Goal: Task Accomplishment & Management: Complete application form

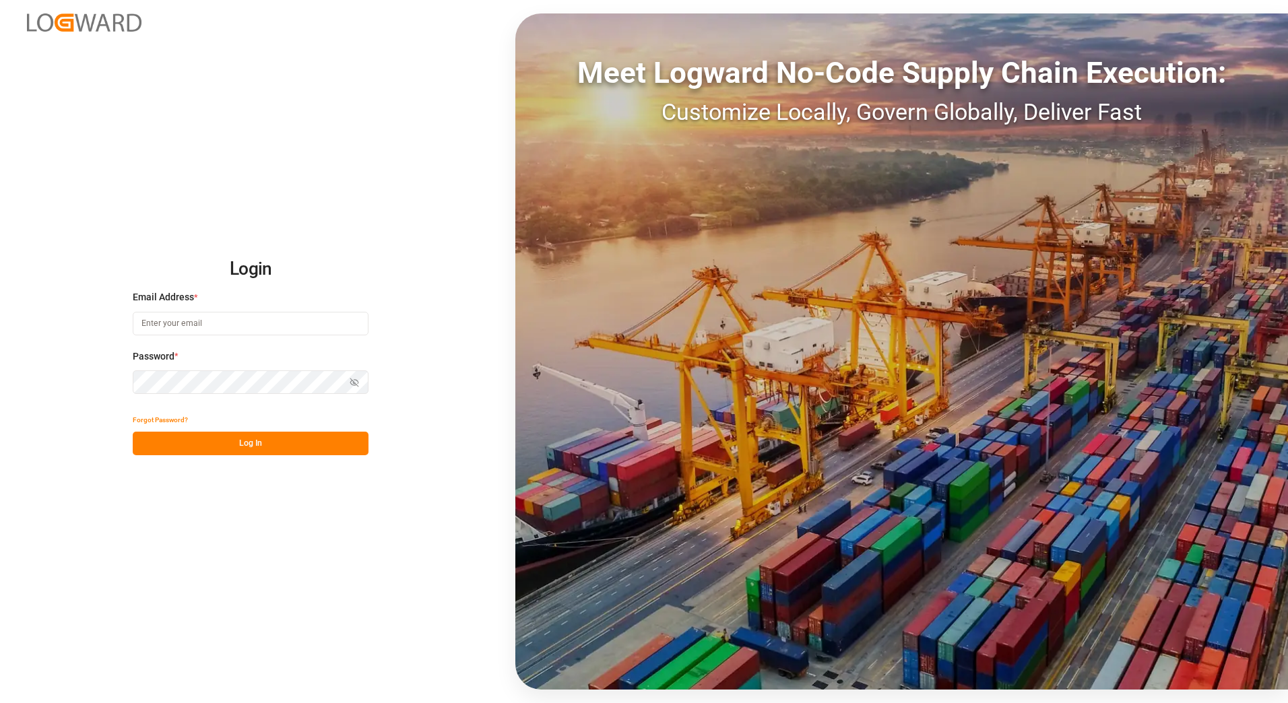
type input "[PERSON_NAME][EMAIL_ADDRESS][PERSON_NAME][DOMAIN_NAME]"
click at [219, 432] on button "Log In" at bounding box center [251, 444] width 236 height 24
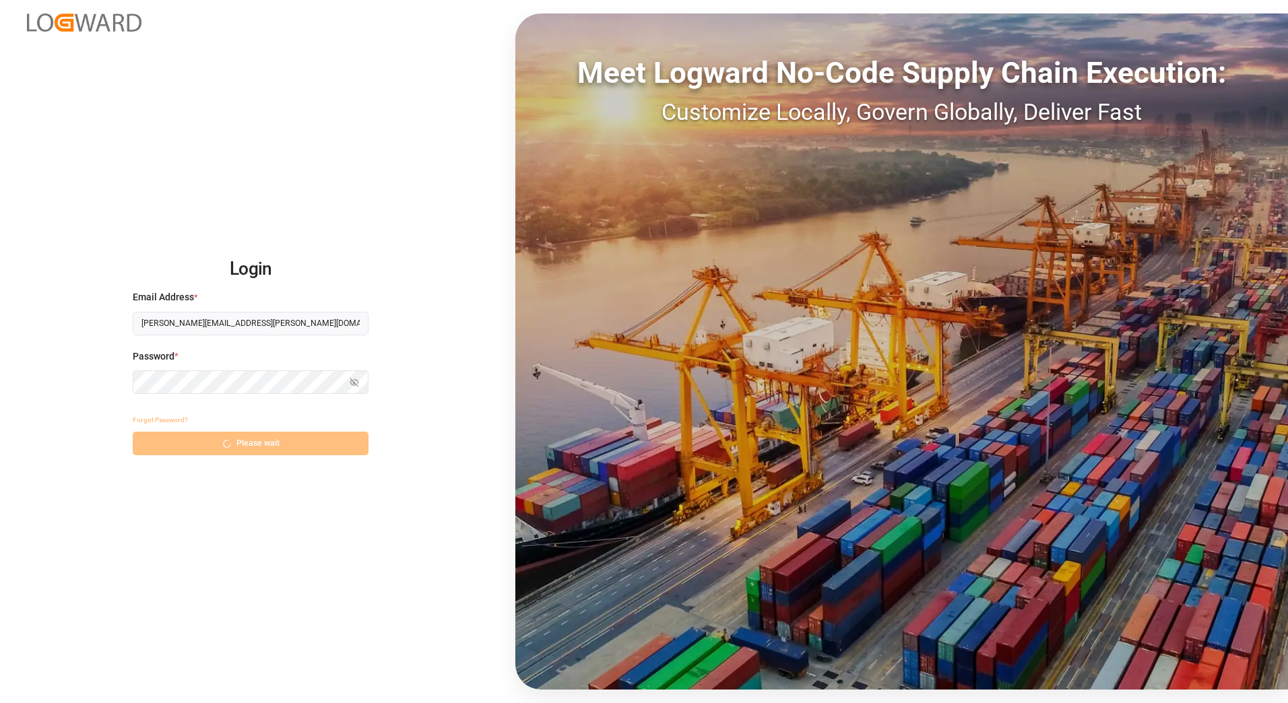
click at [226, 440] on div "Forgot Password? Please wait" at bounding box center [251, 431] width 236 height 47
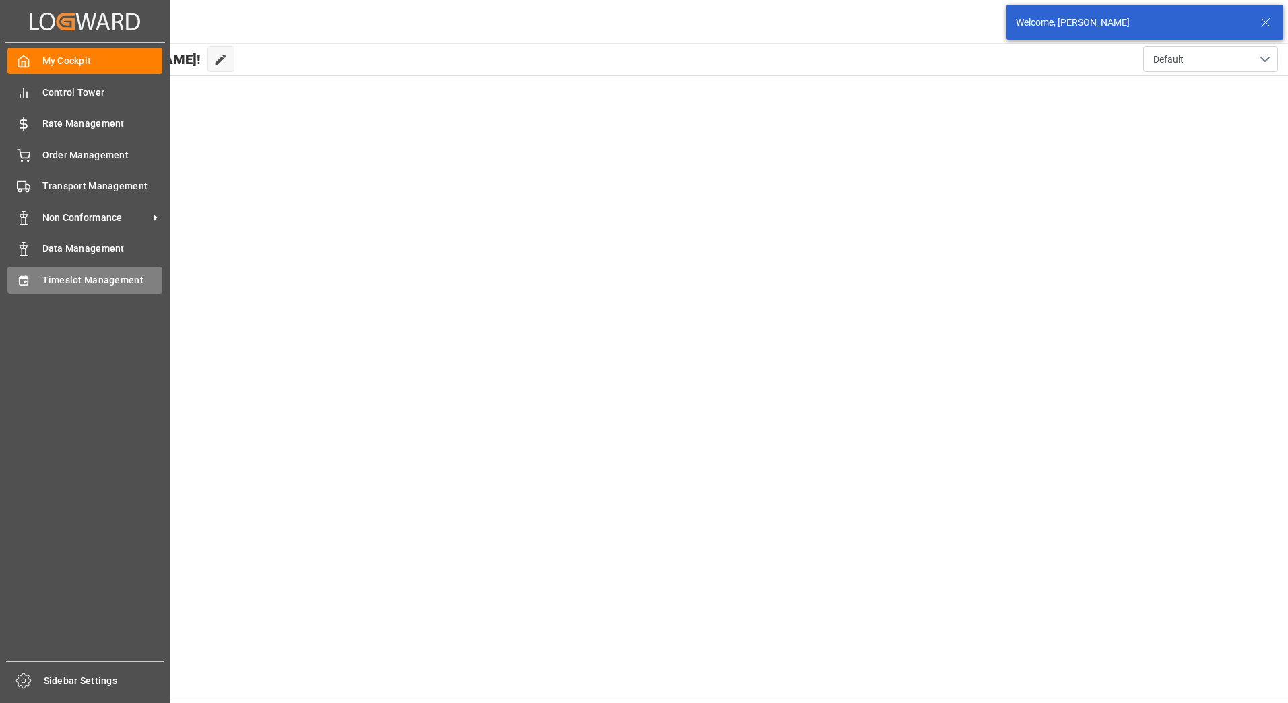
click at [67, 286] on span "Timeslot Management" at bounding box center [102, 280] width 121 height 14
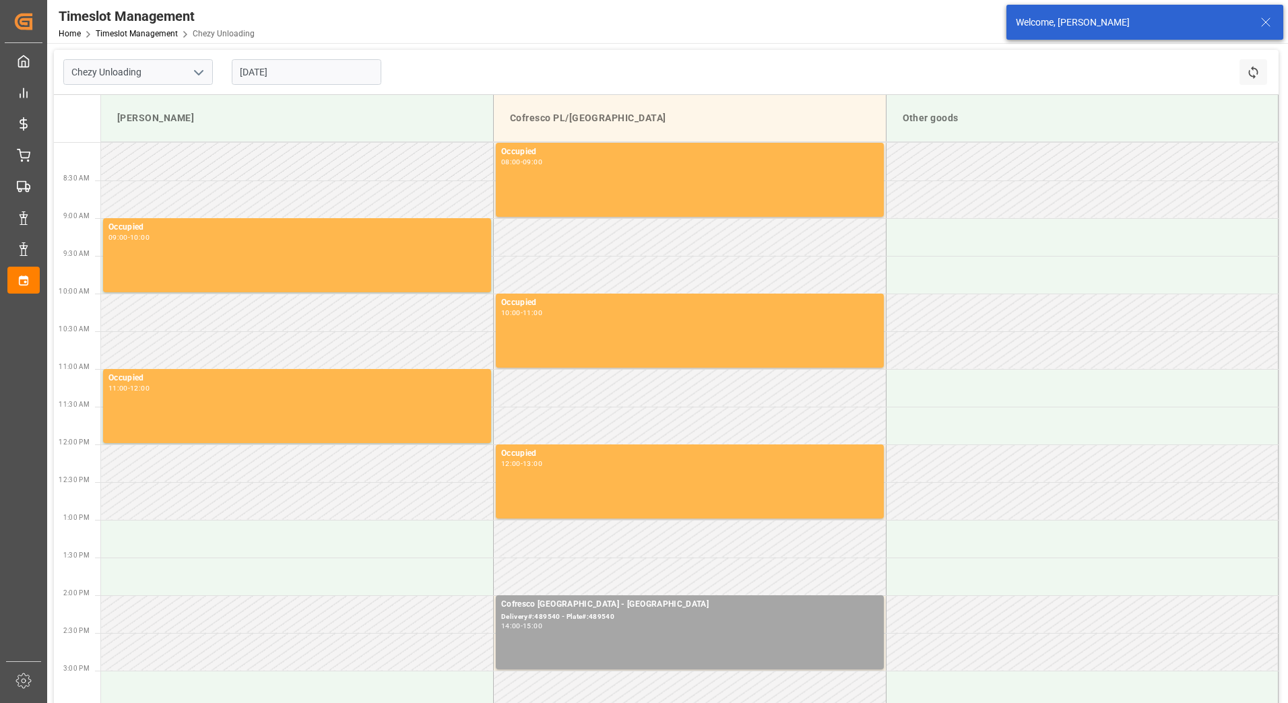
click at [319, 77] on input "[DATE]" at bounding box center [307, 72] width 150 height 26
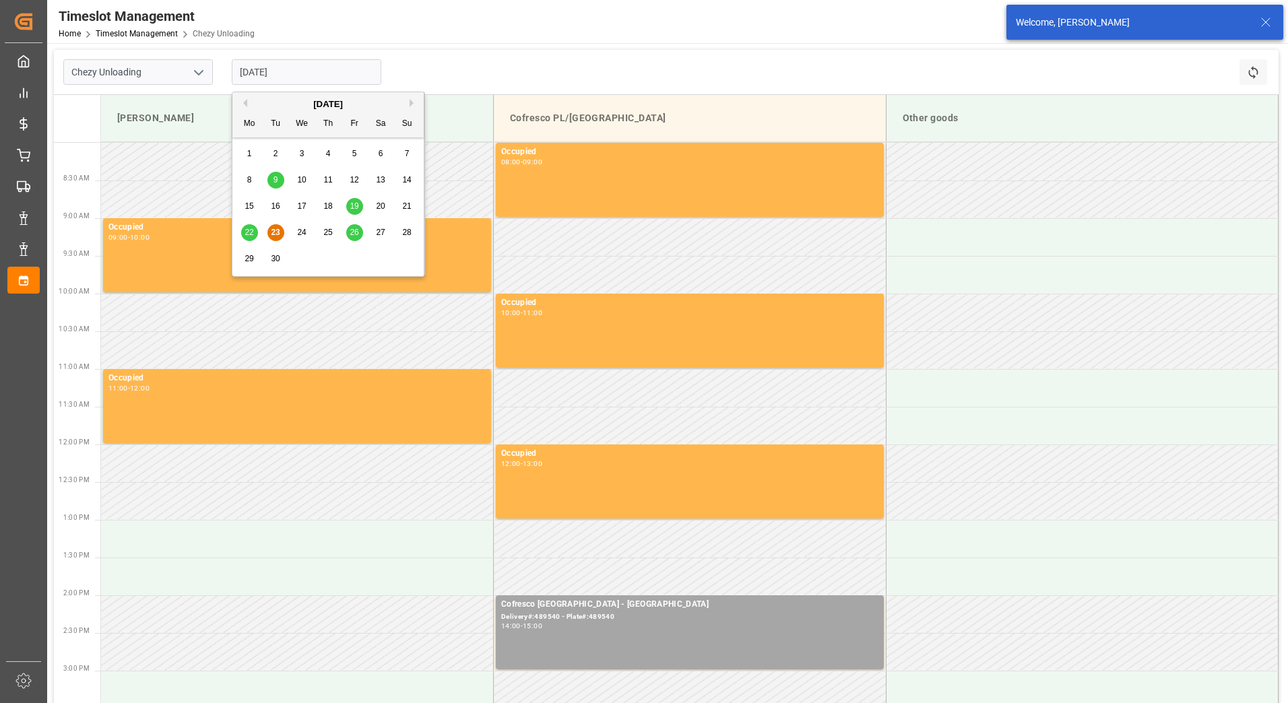
click at [354, 225] on div "26" at bounding box center [354, 233] width 17 height 16
type input "[DATE]"
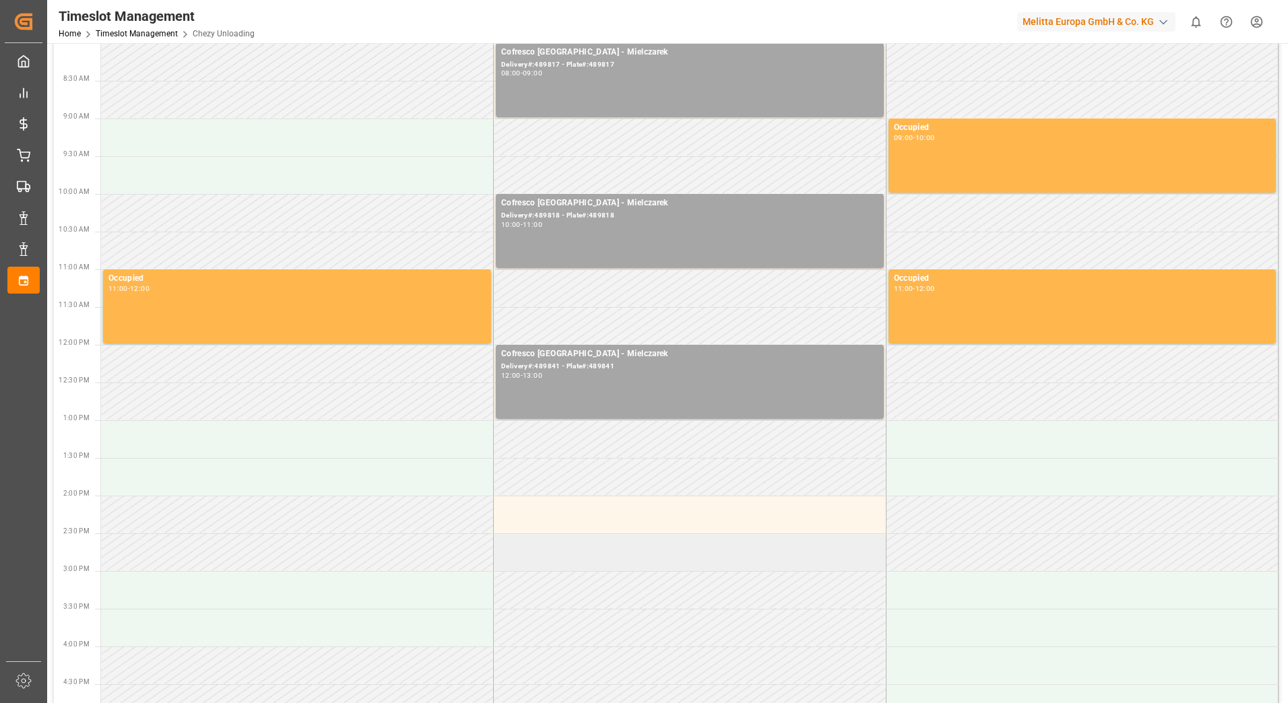
scroll to position [202, 0]
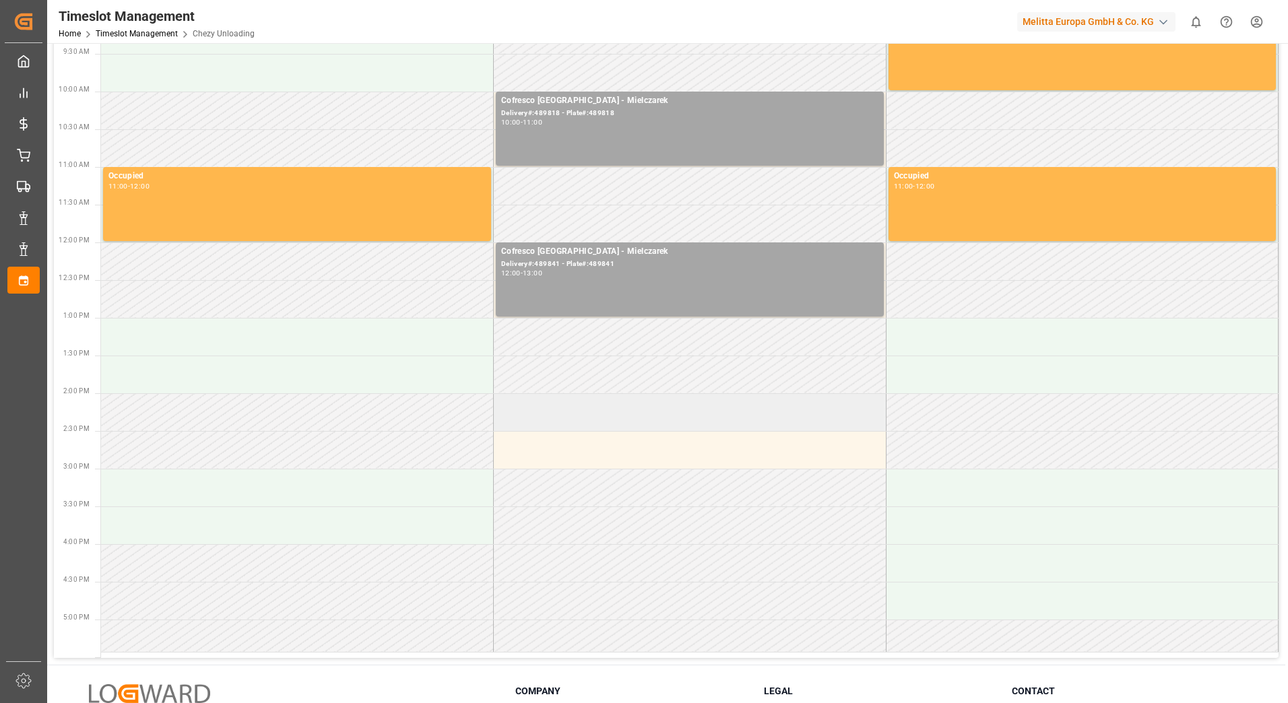
click at [614, 410] on td at bounding box center [690, 412] width 393 height 38
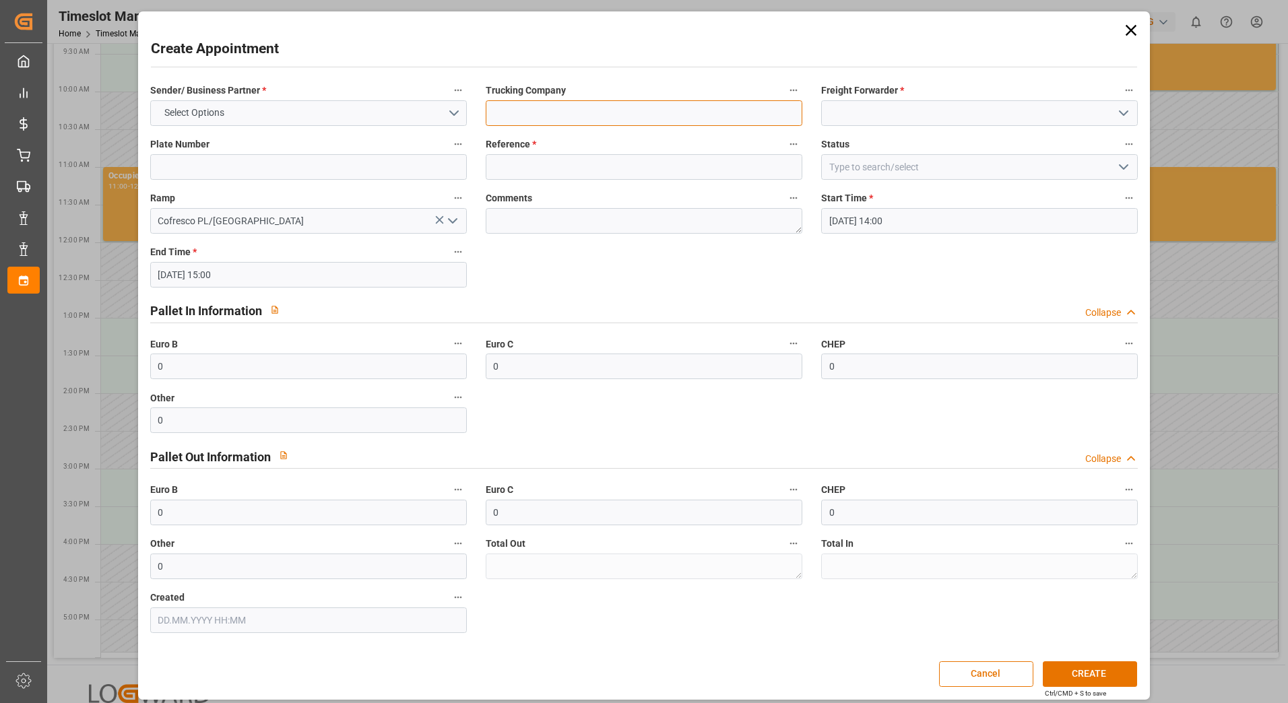
click at [523, 114] on input at bounding box center [644, 113] width 317 height 26
type input "Mielczarek"
type input "489818"
click at [300, 165] on input "489818" at bounding box center [308, 167] width 317 height 26
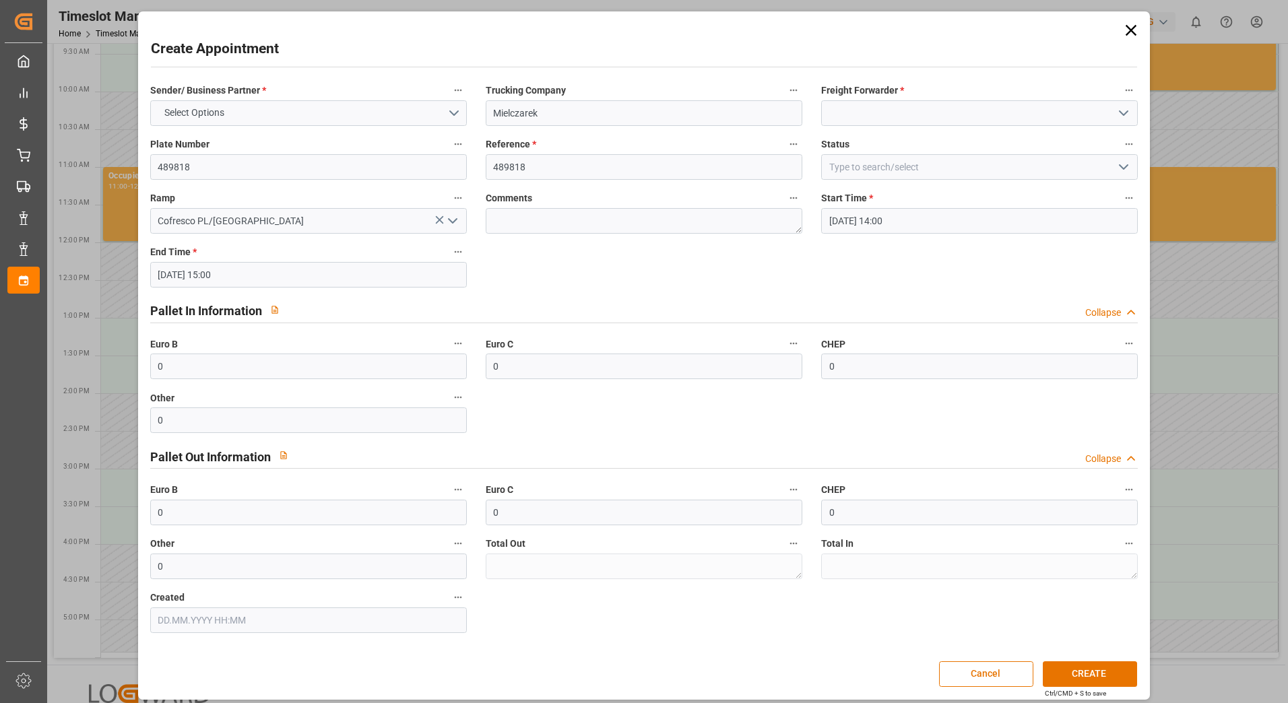
click at [1123, 29] on icon at bounding box center [1130, 30] width 19 height 19
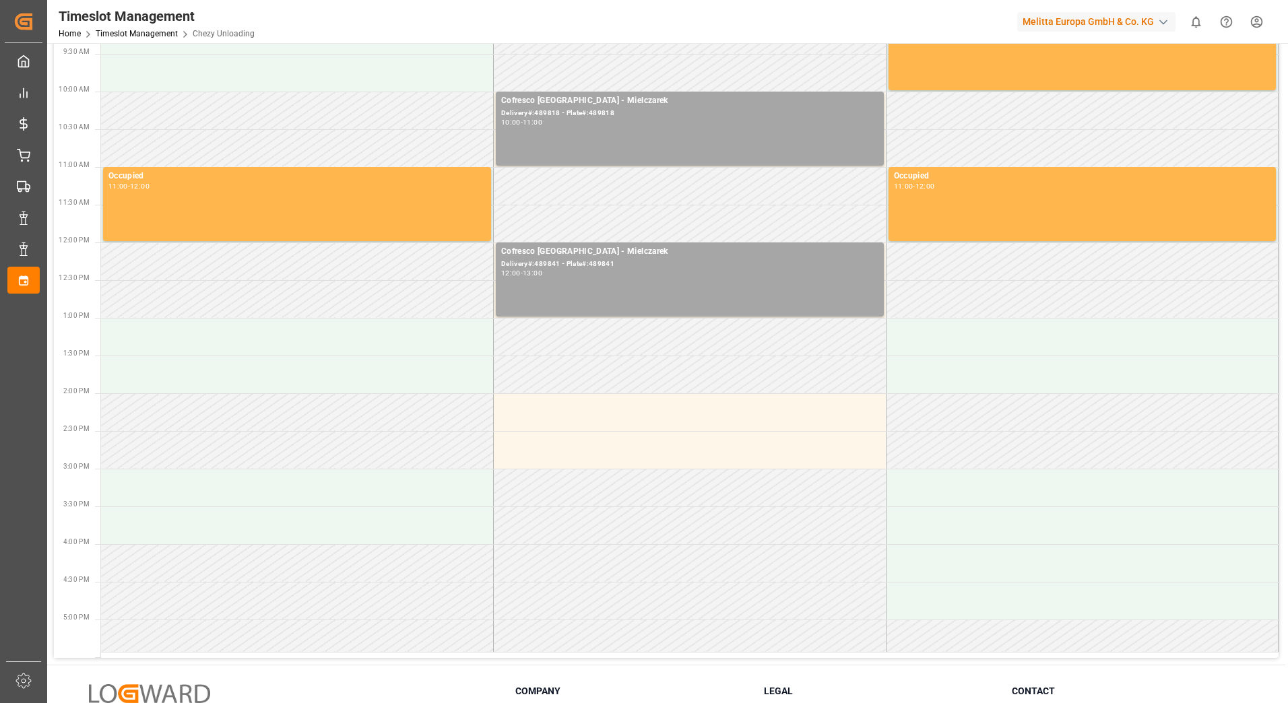
scroll to position [0, 0]
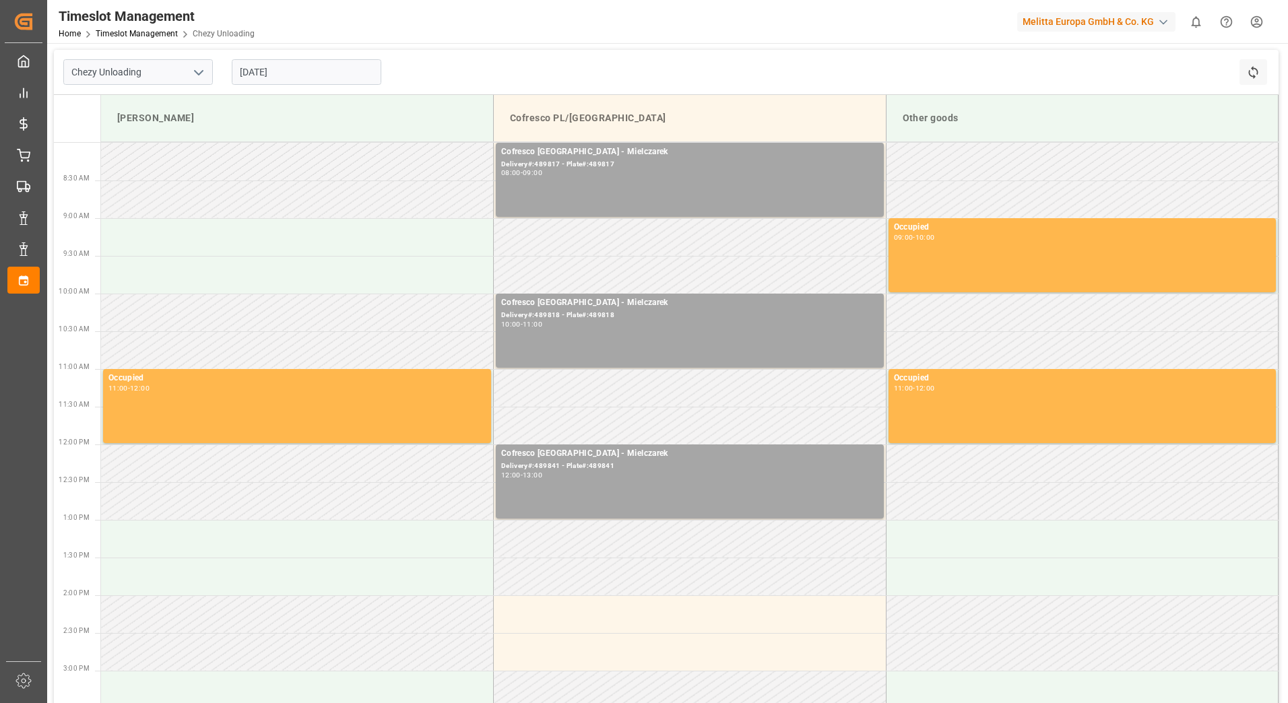
click at [295, 77] on input "[DATE]" at bounding box center [307, 72] width 150 height 26
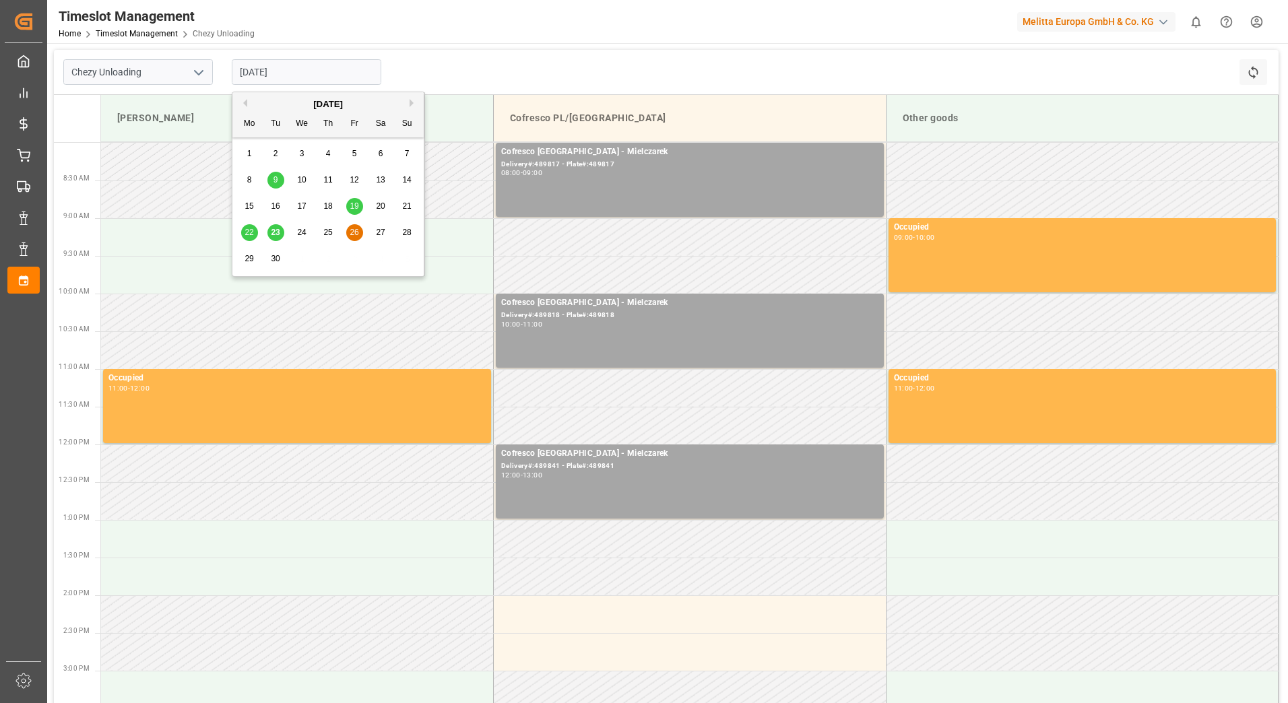
click at [247, 261] on span "29" at bounding box center [248, 258] width 9 height 9
type input "[DATE]"
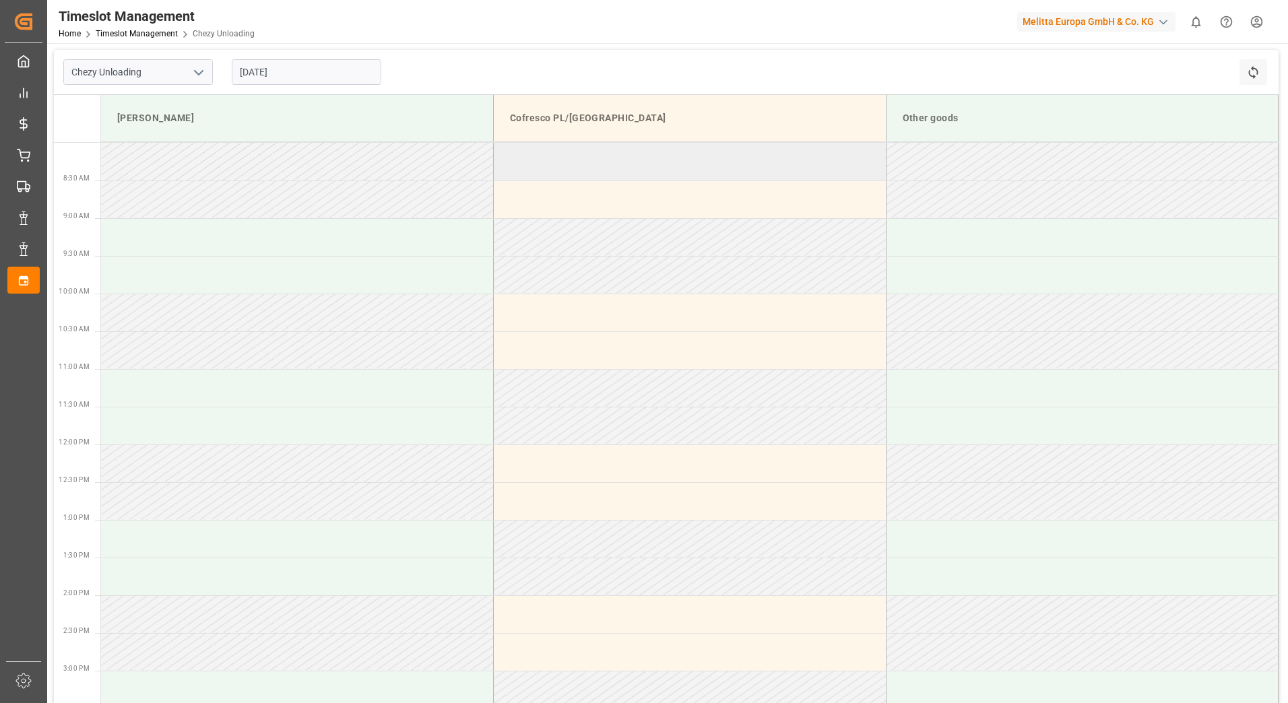
click at [787, 175] on td at bounding box center [690, 162] width 393 height 38
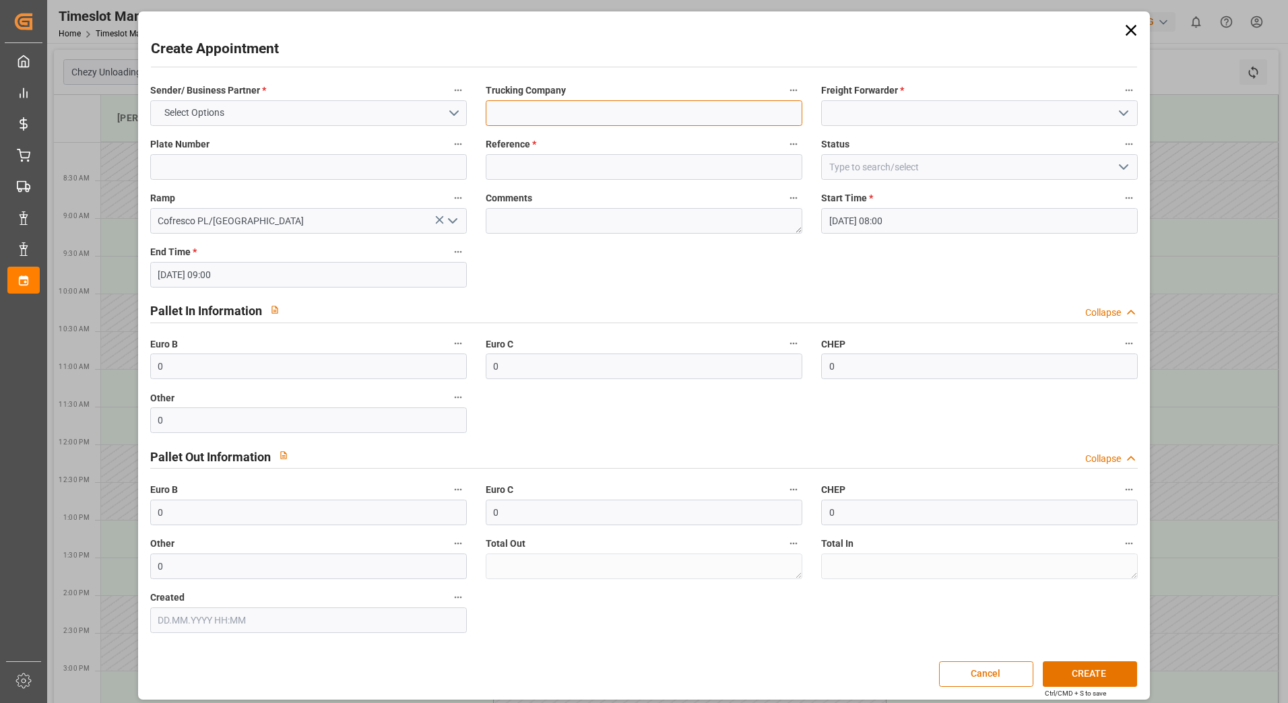
click at [591, 104] on input at bounding box center [644, 113] width 317 height 26
type input "Mielczarek"
type input "489818"
click at [871, 107] on input at bounding box center [979, 113] width 317 height 26
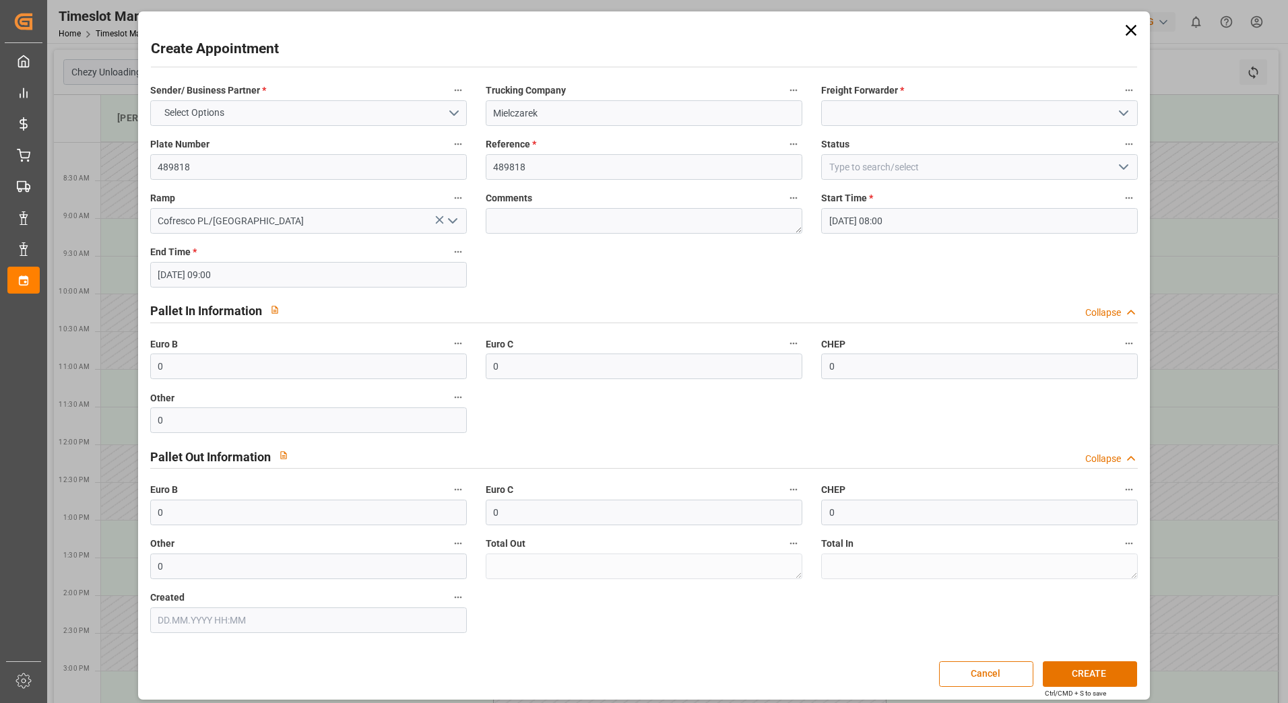
click at [1121, 116] on icon "open menu" at bounding box center [1123, 113] width 16 height 16
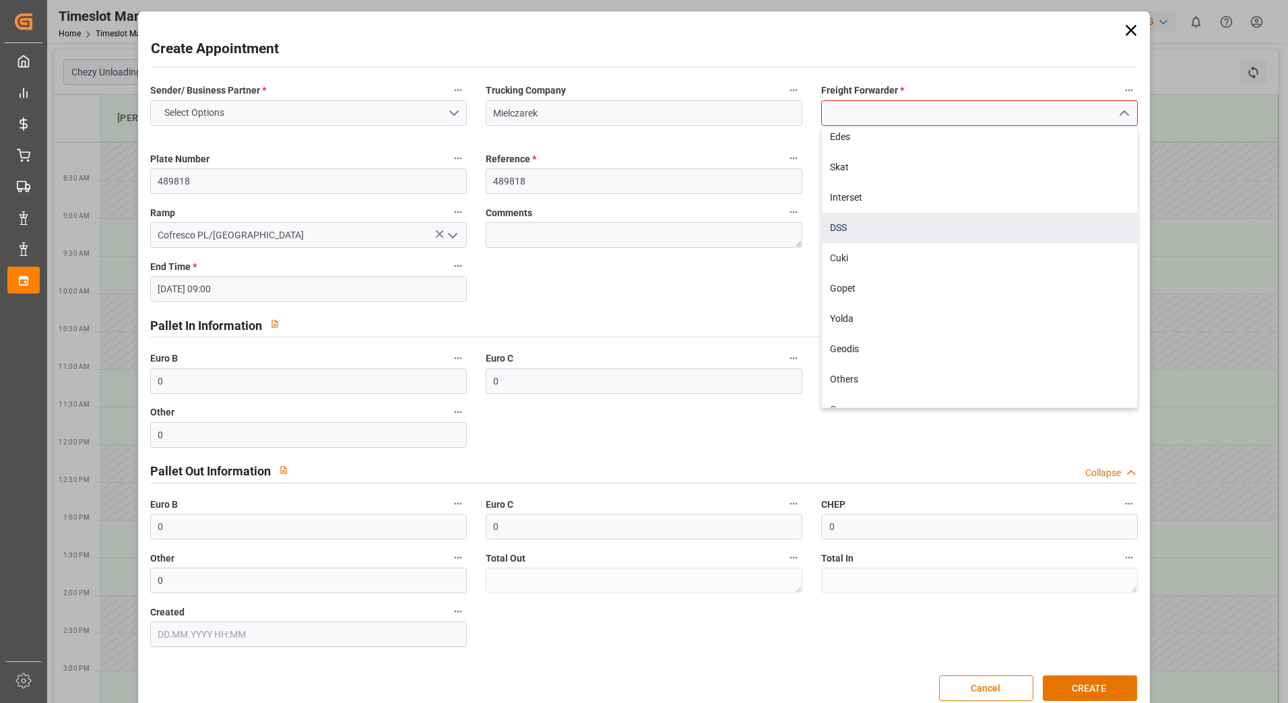
scroll to position [202, 0]
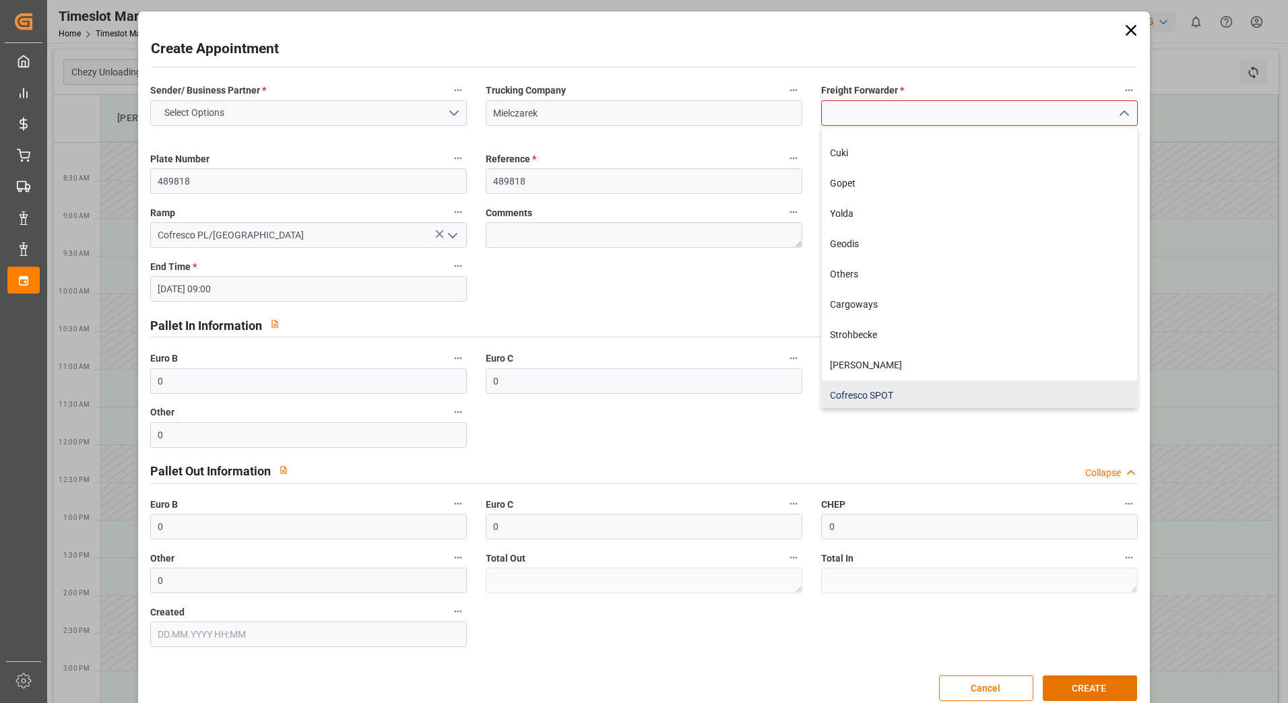
click at [894, 389] on div "Cofresco SPOT" at bounding box center [979, 396] width 315 height 30
type input "Cofresco SPOT"
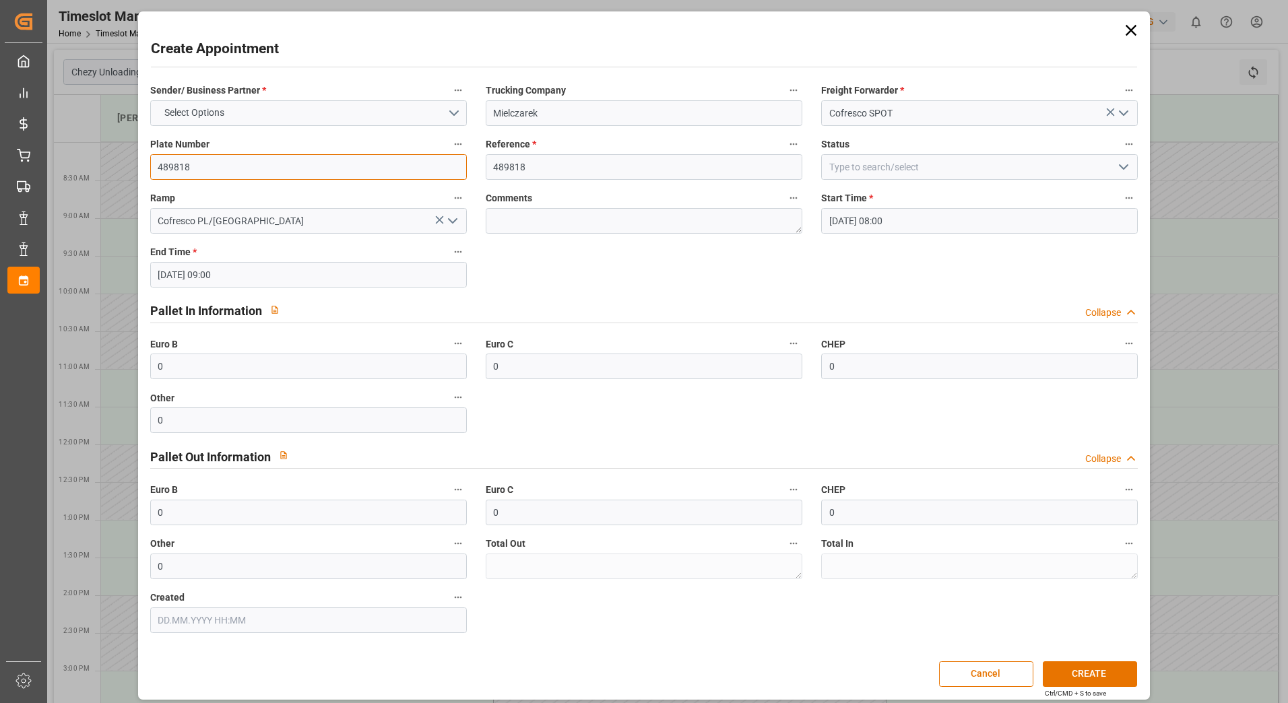
click at [231, 163] on input "489818" at bounding box center [308, 167] width 317 height 26
type input "489842"
click at [555, 169] on input "489818" at bounding box center [644, 167] width 317 height 26
type input "489842"
click at [1070, 177] on input at bounding box center [979, 167] width 317 height 26
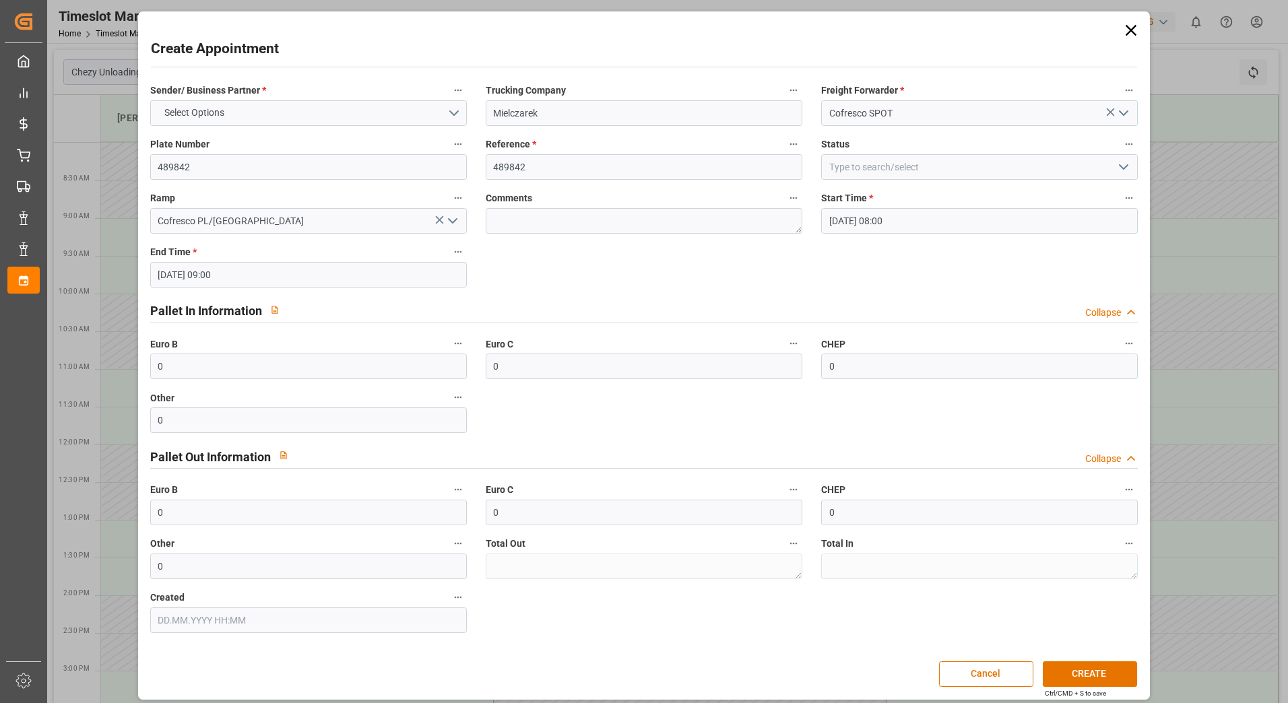
click at [1113, 170] on button "open menu" at bounding box center [1123, 167] width 20 height 21
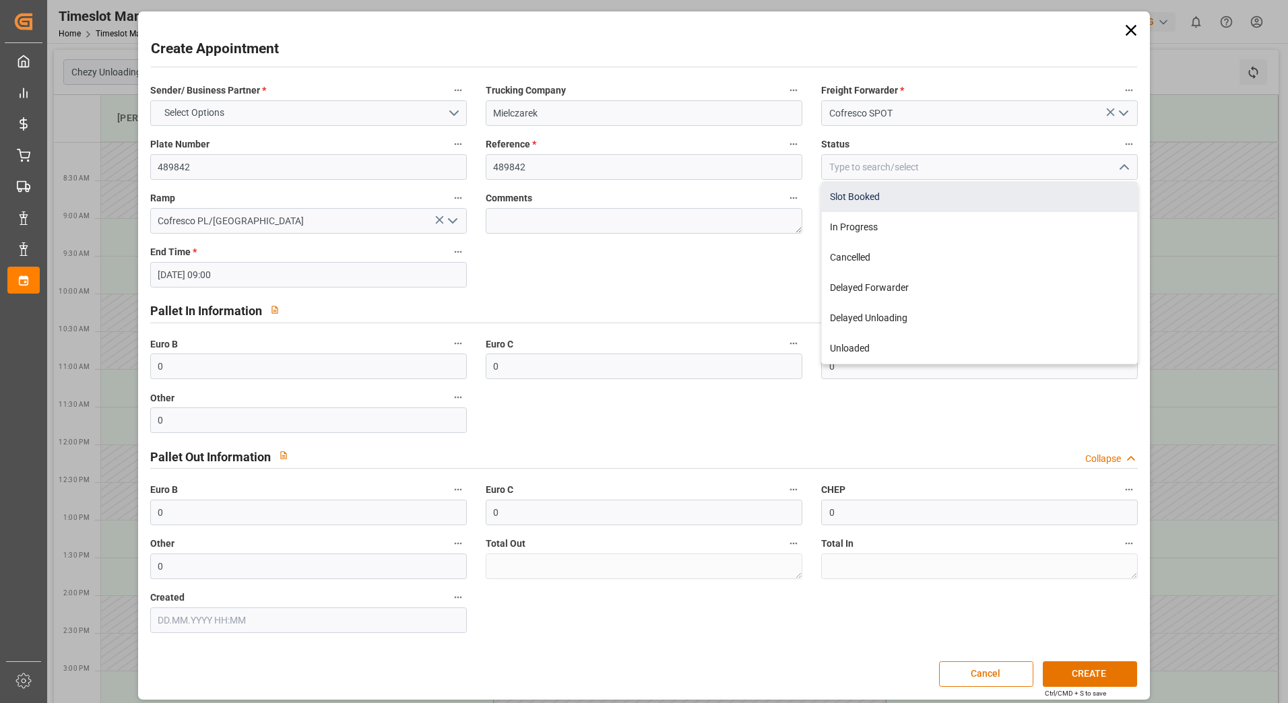
click at [944, 199] on div "Slot Booked" at bounding box center [979, 197] width 315 height 30
type input "Slot Booked"
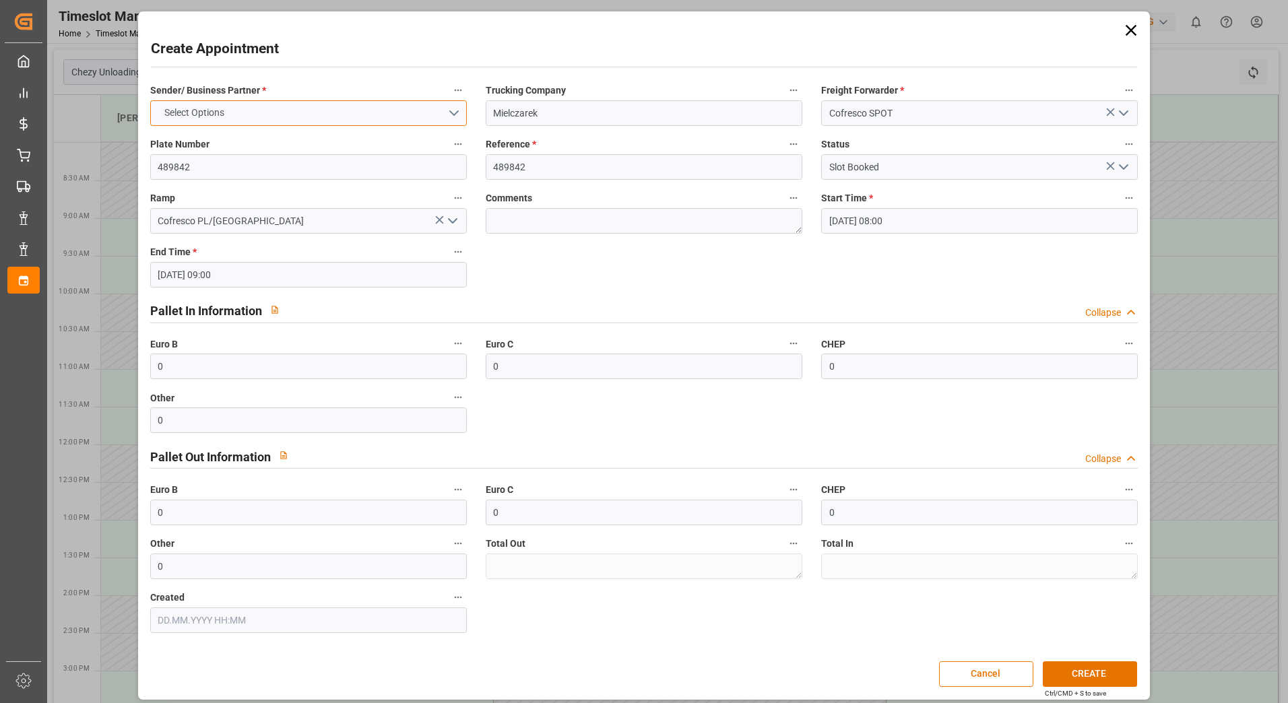
click at [452, 117] on button "Select Options" at bounding box center [308, 113] width 317 height 26
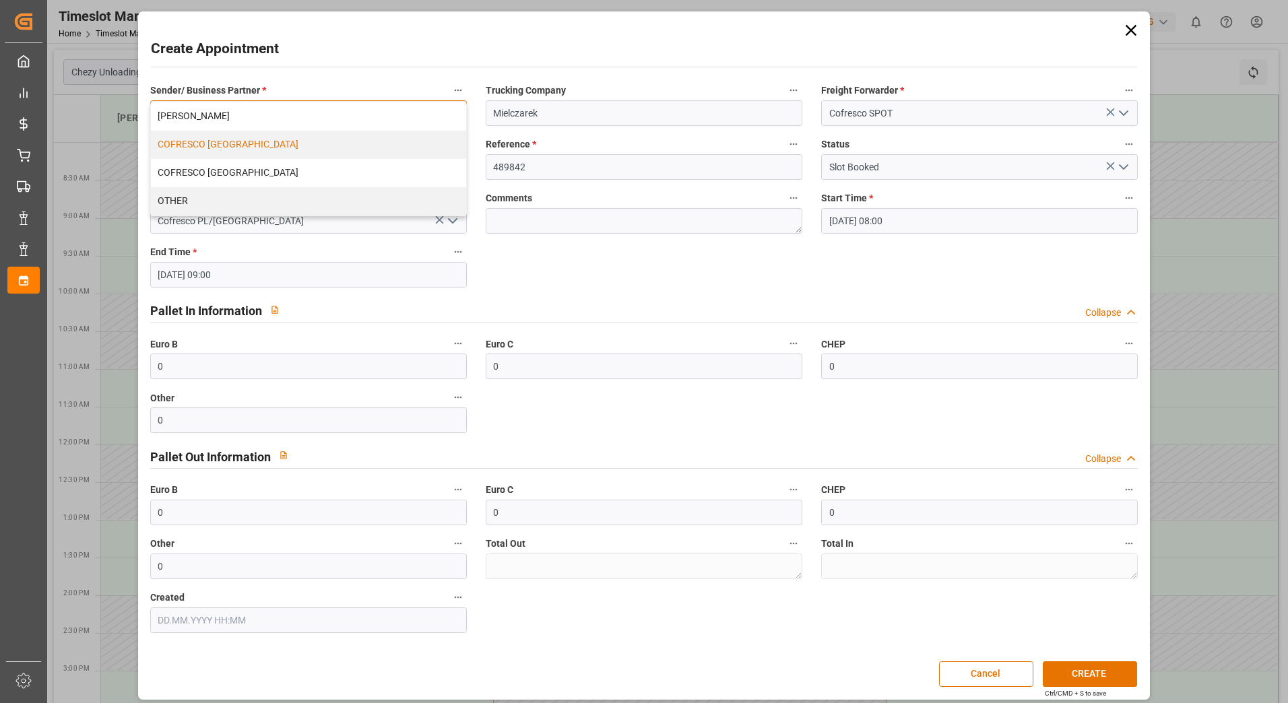
click at [301, 149] on div "COFRESCO [GEOGRAPHIC_DATA]" at bounding box center [308, 145] width 315 height 28
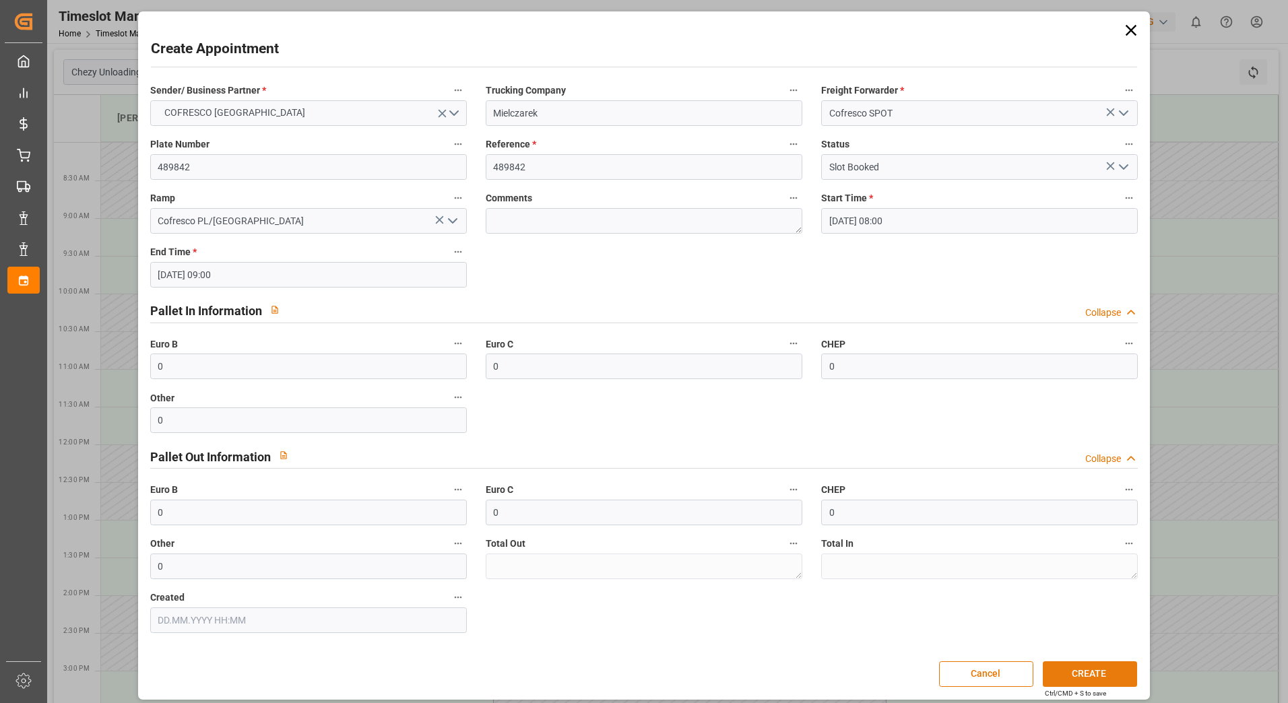
click at [1066, 671] on button "CREATE" at bounding box center [1090, 674] width 94 height 26
